Goal: Task Accomplishment & Management: Manage account settings

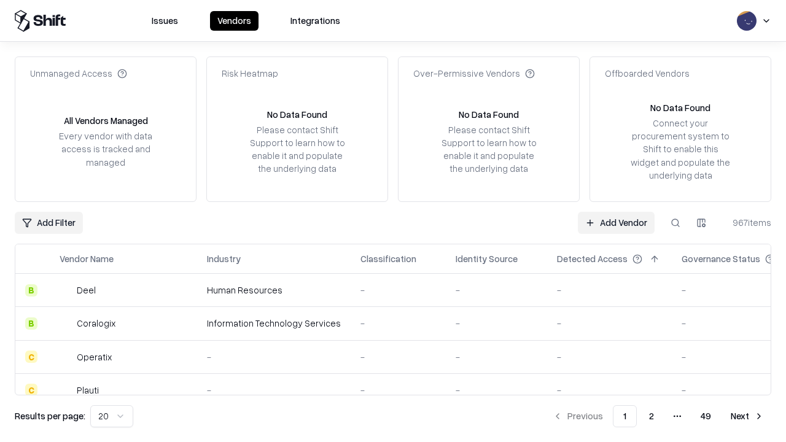
click at [616, 222] on link "Add Vendor" at bounding box center [616, 223] width 77 height 22
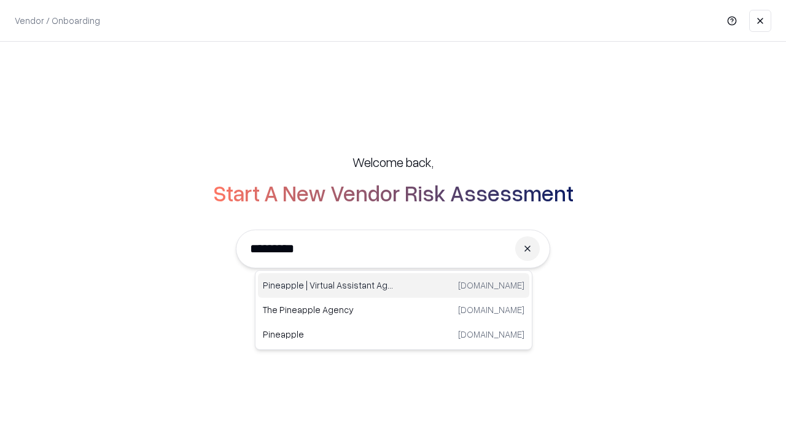
click at [394, 286] on div "Pineapple | Virtual Assistant Agency [DOMAIN_NAME]" at bounding box center [393, 285] width 271 height 25
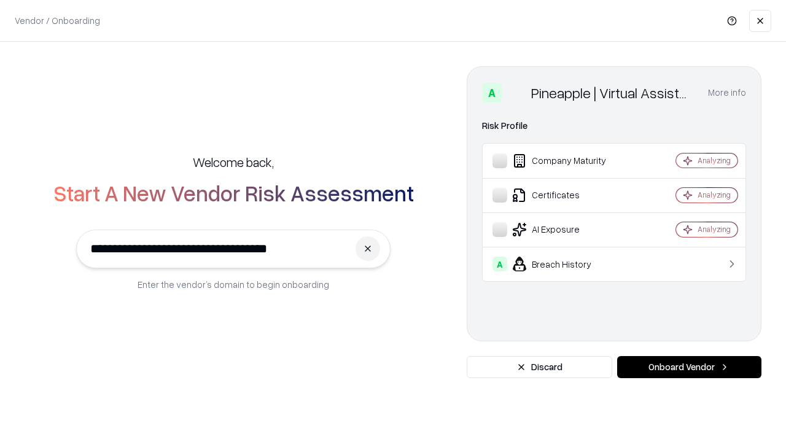
type input "**********"
click at [689, 367] on button "Onboard Vendor" at bounding box center [689, 367] width 144 height 22
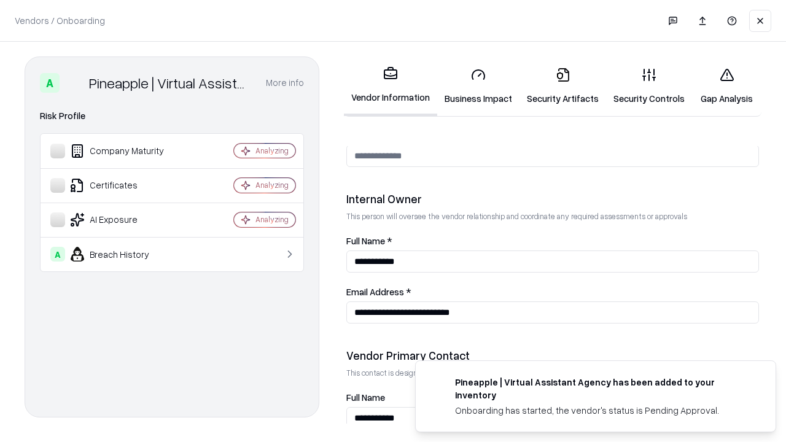
scroll to position [636, 0]
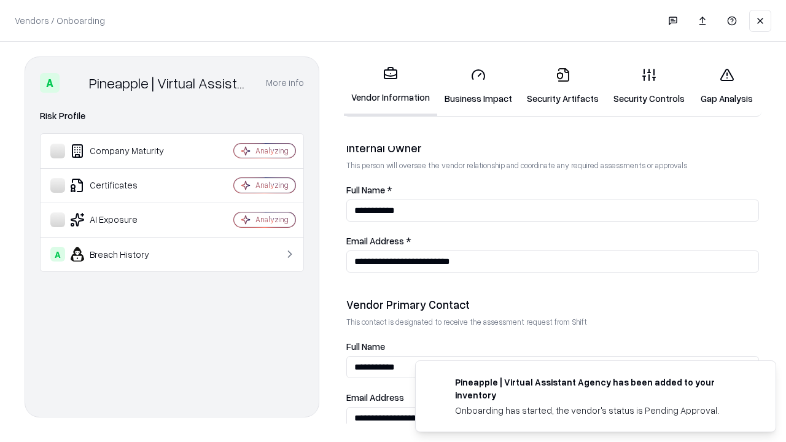
click at [478, 86] on link "Business Impact" at bounding box center [478, 86] width 82 height 57
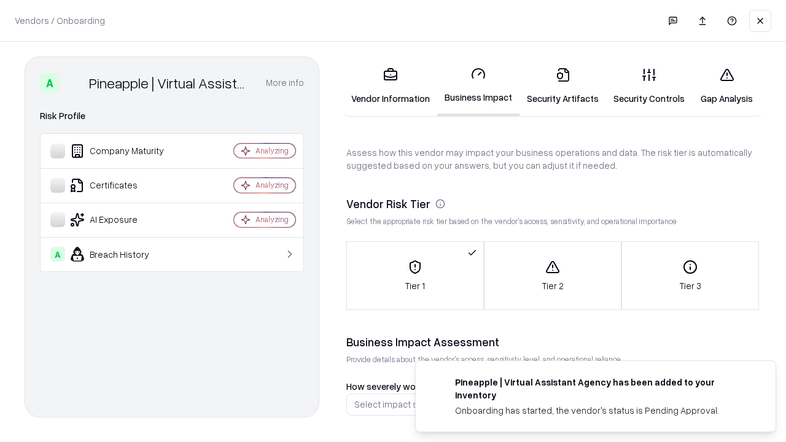
click at [563, 86] on link "Security Artifacts" at bounding box center [563, 86] width 87 height 57
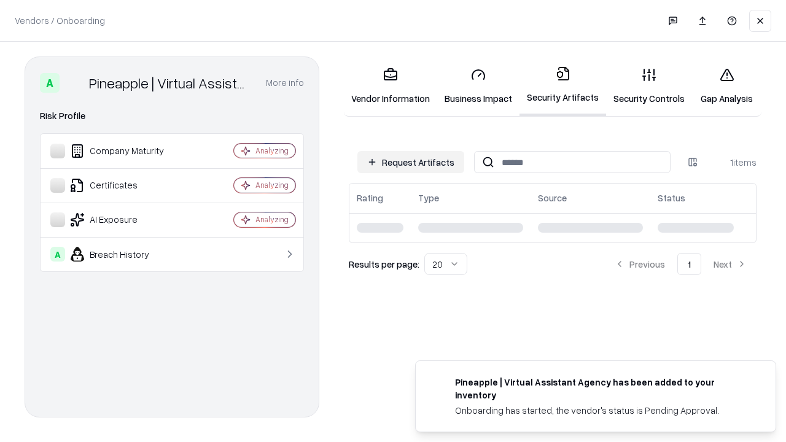
click at [411, 162] on button "Request Artifacts" at bounding box center [410, 162] width 107 height 22
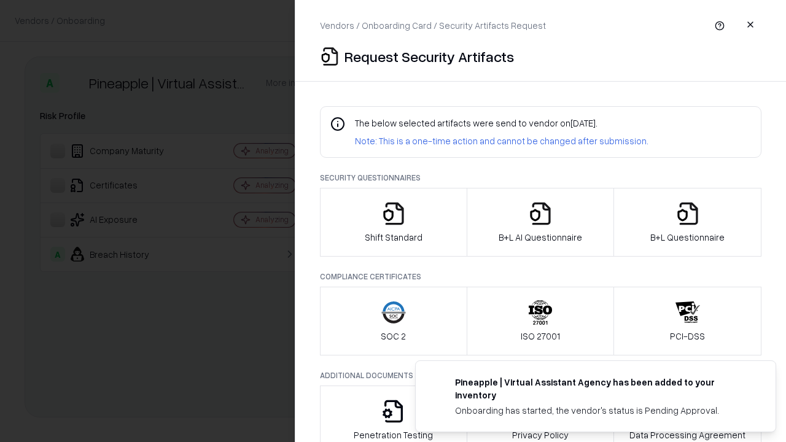
click at [393, 222] on icon "button" at bounding box center [393, 213] width 25 height 25
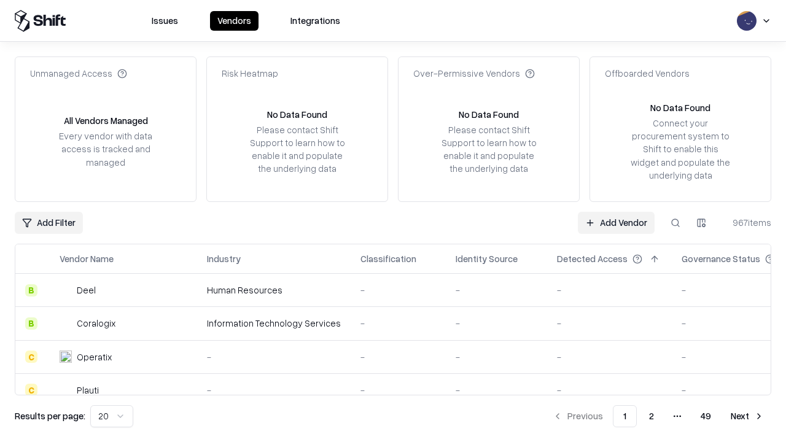
click at [616, 222] on link "Add Vendor" at bounding box center [616, 223] width 77 height 22
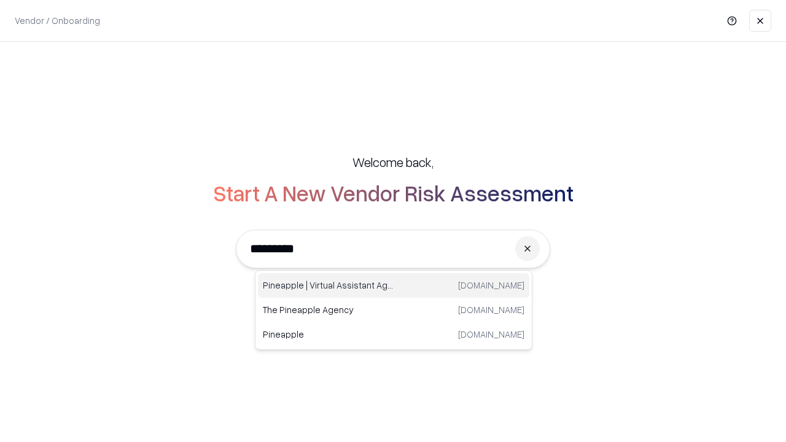
click at [394, 286] on div "Pineapple | Virtual Assistant Agency [DOMAIN_NAME]" at bounding box center [393, 285] width 271 height 25
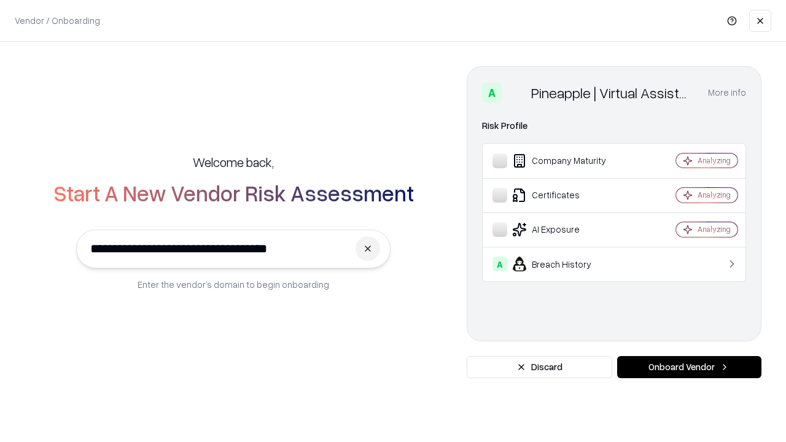
type input "**********"
click at [689, 367] on button "Onboard Vendor" at bounding box center [689, 367] width 144 height 22
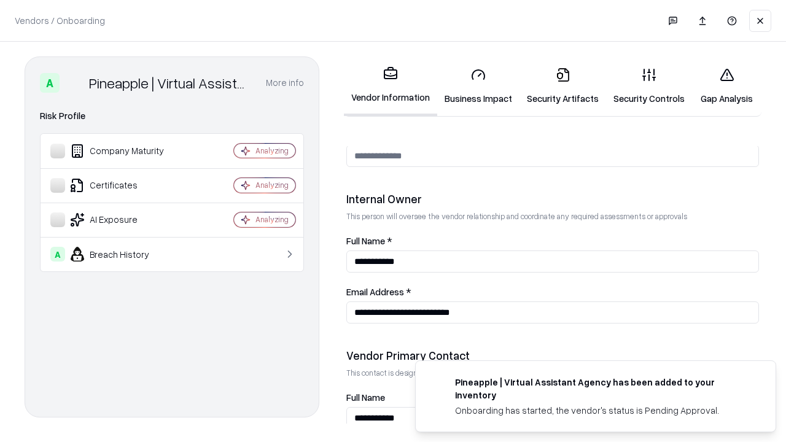
scroll to position [636, 0]
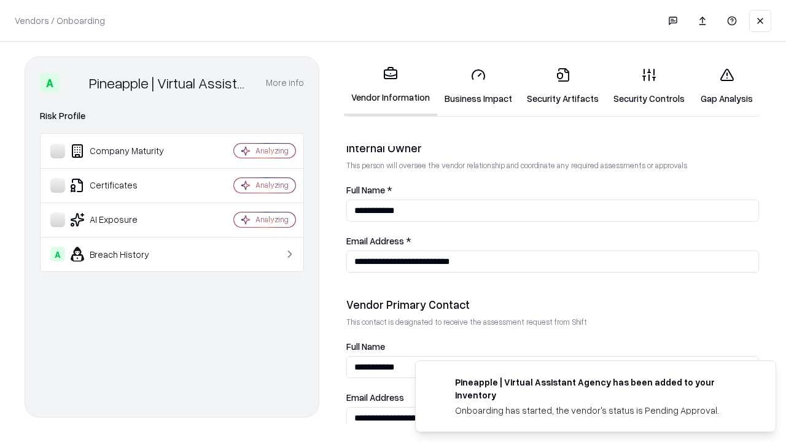
click at [727, 86] on link "Gap Analysis" at bounding box center [726, 86] width 69 height 57
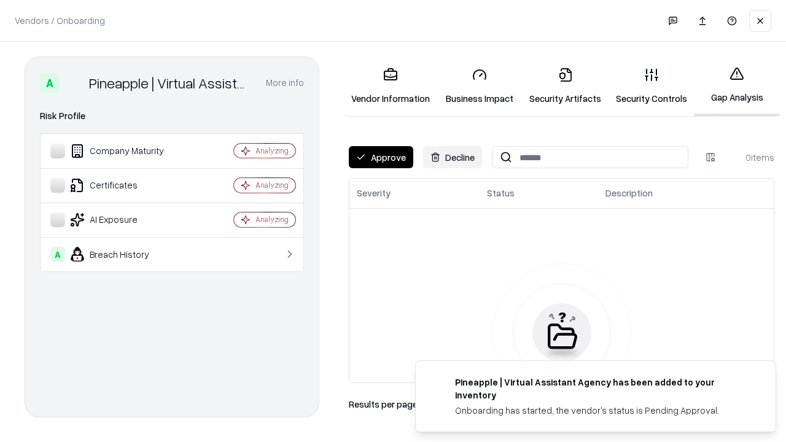
click at [381, 157] on button "Approve" at bounding box center [381, 157] width 64 height 22
